Goal: Task Accomplishment & Management: Manage account settings

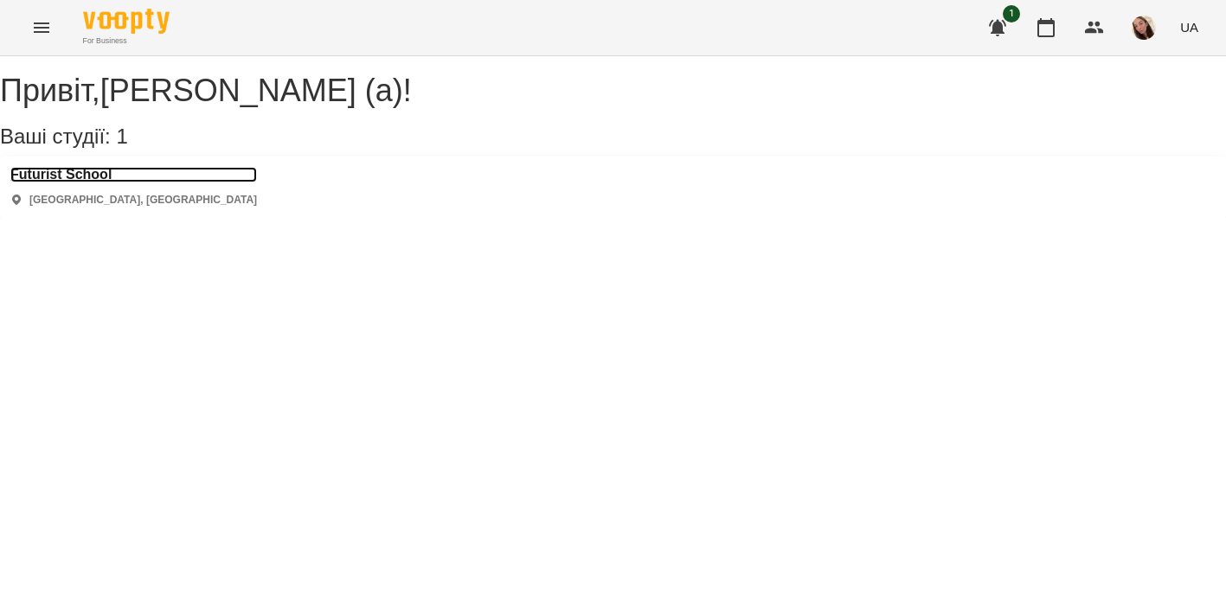
click at [96, 183] on h3 "Futurist School" at bounding box center [133, 175] width 247 height 16
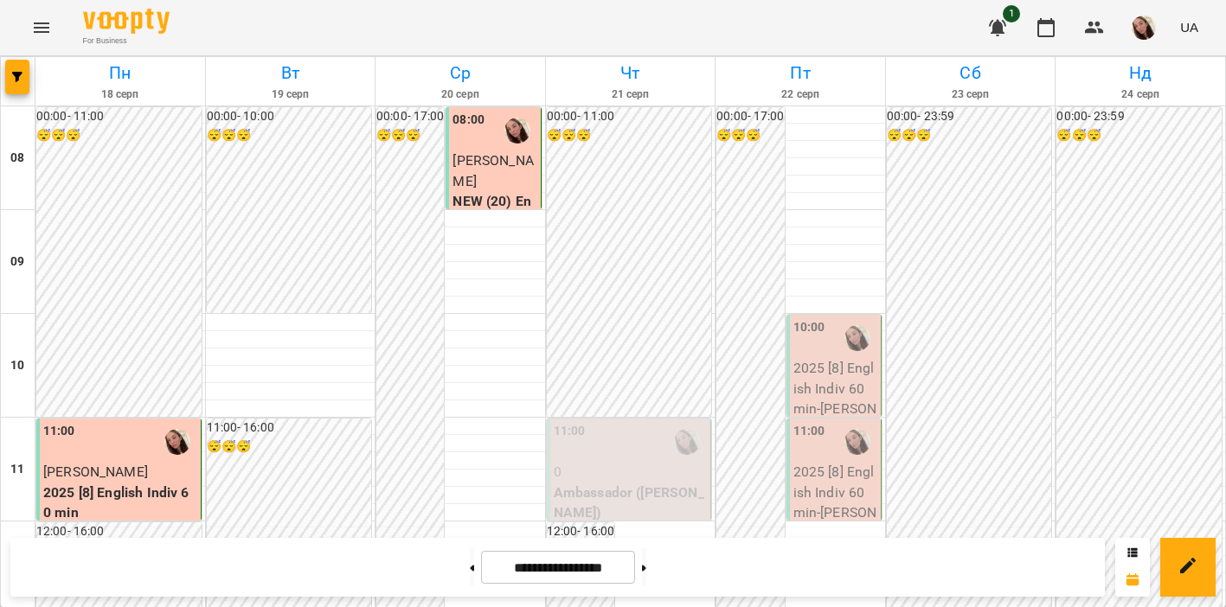
scroll to position [951, 0]
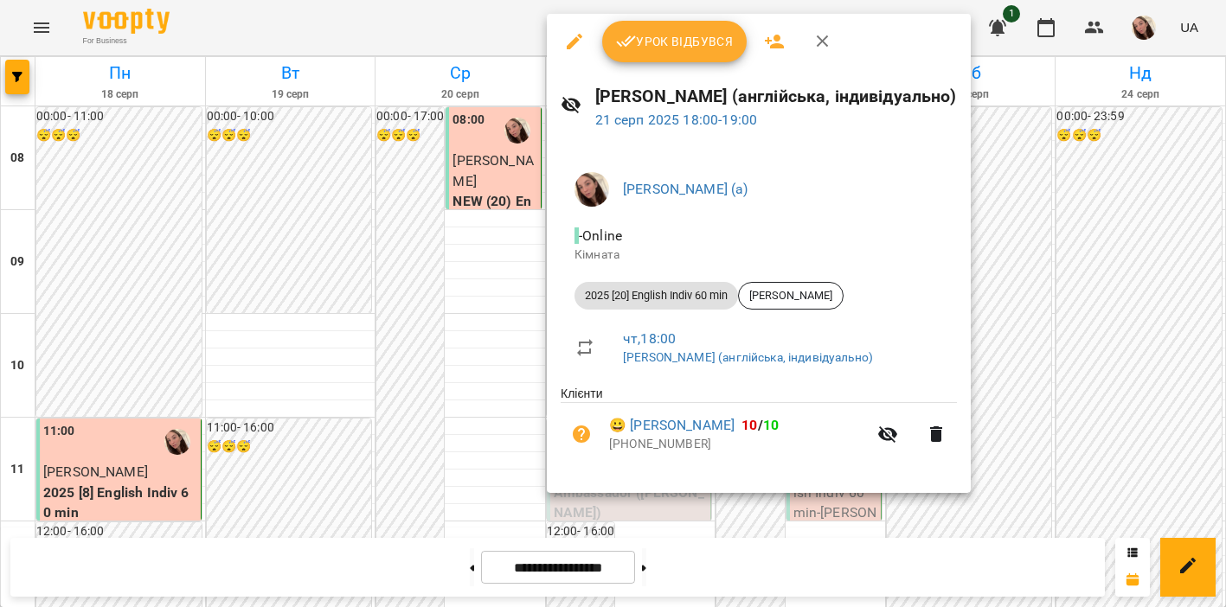
click at [658, 45] on span "Урок відбувся" at bounding box center [675, 41] width 118 height 21
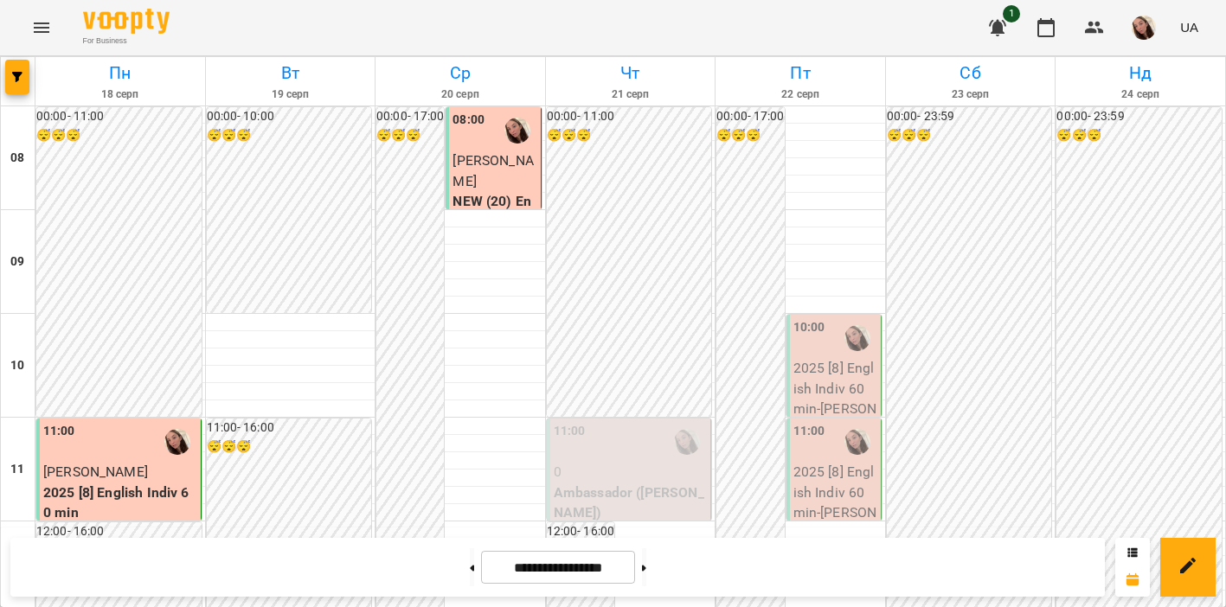
click at [722, 41] on div "For Business 1 UA" at bounding box center [613, 27] width 1226 height 55
